Goal: Check status: Check status

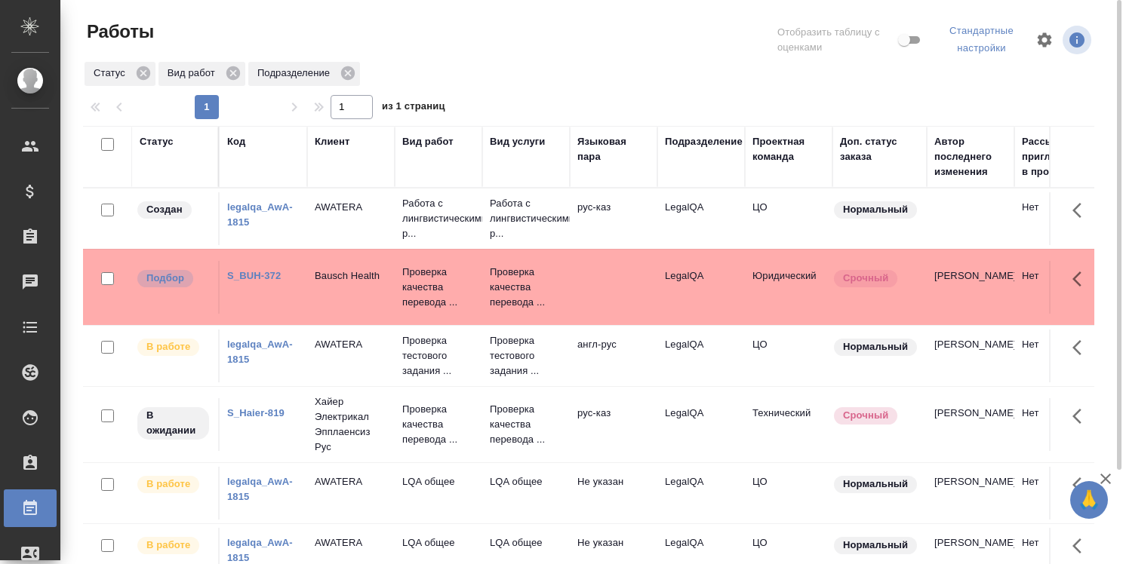
click at [272, 275] on link "S_BUH-372" at bounding box center [254, 275] width 54 height 11
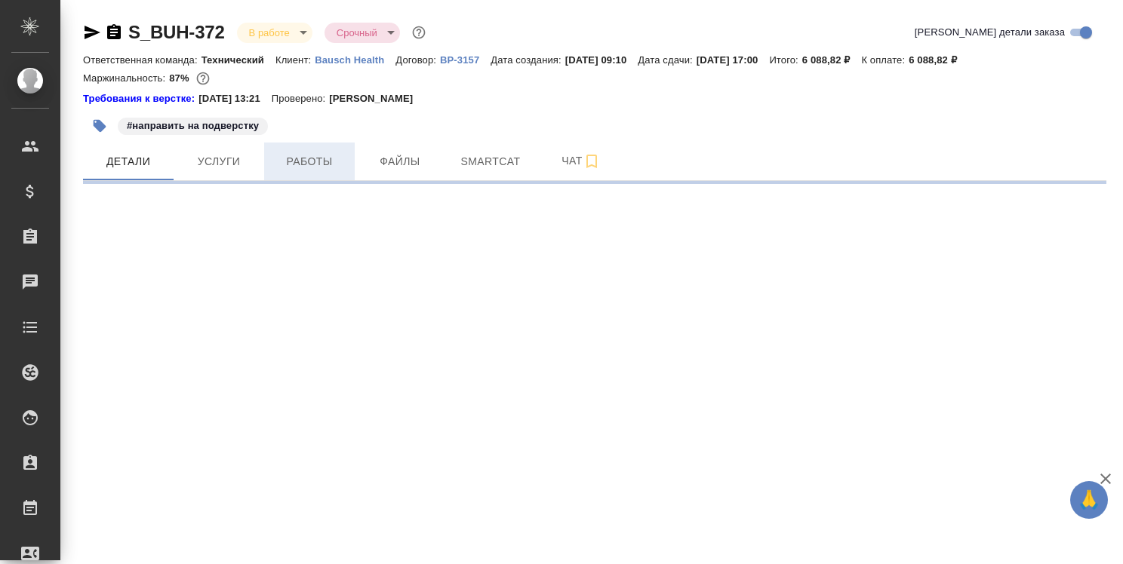
click at [327, 161] on span "Работы" at bounding box center [309, 161] width 72 height 19
select select "RU"
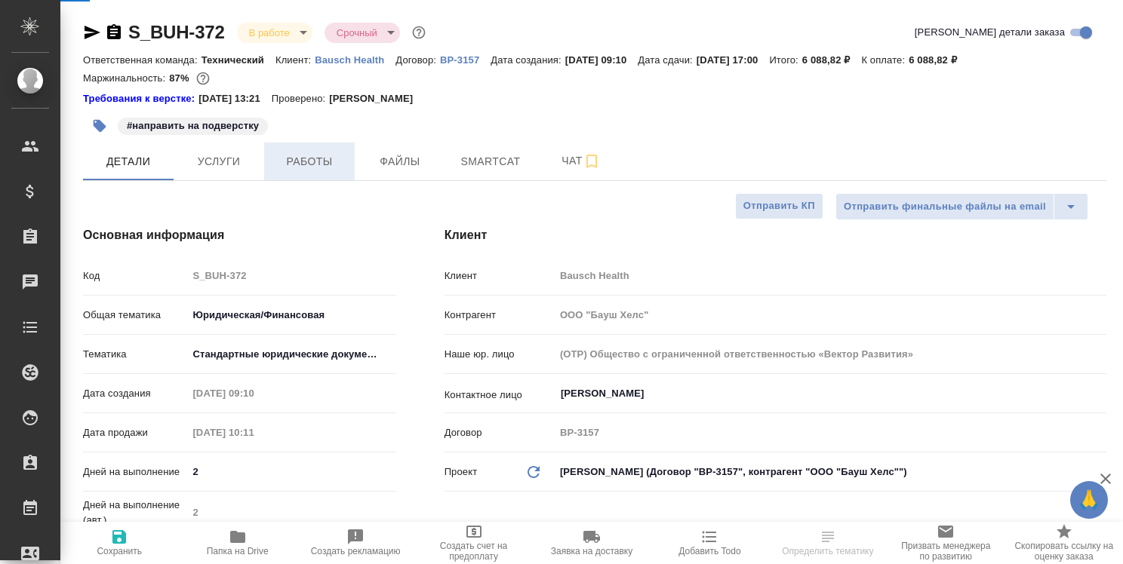
type textarea "x"
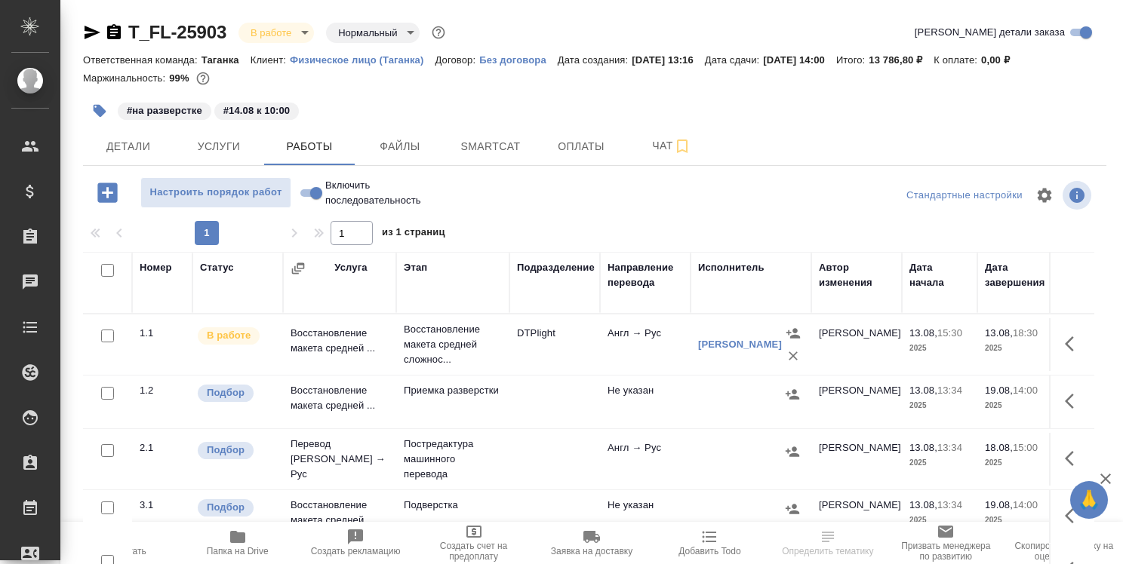
click at [232, 537] on icon "button" at bounding box center [237, 537] width 15 height 12
